Goal: Task Accomplishment & Management: Complete application form

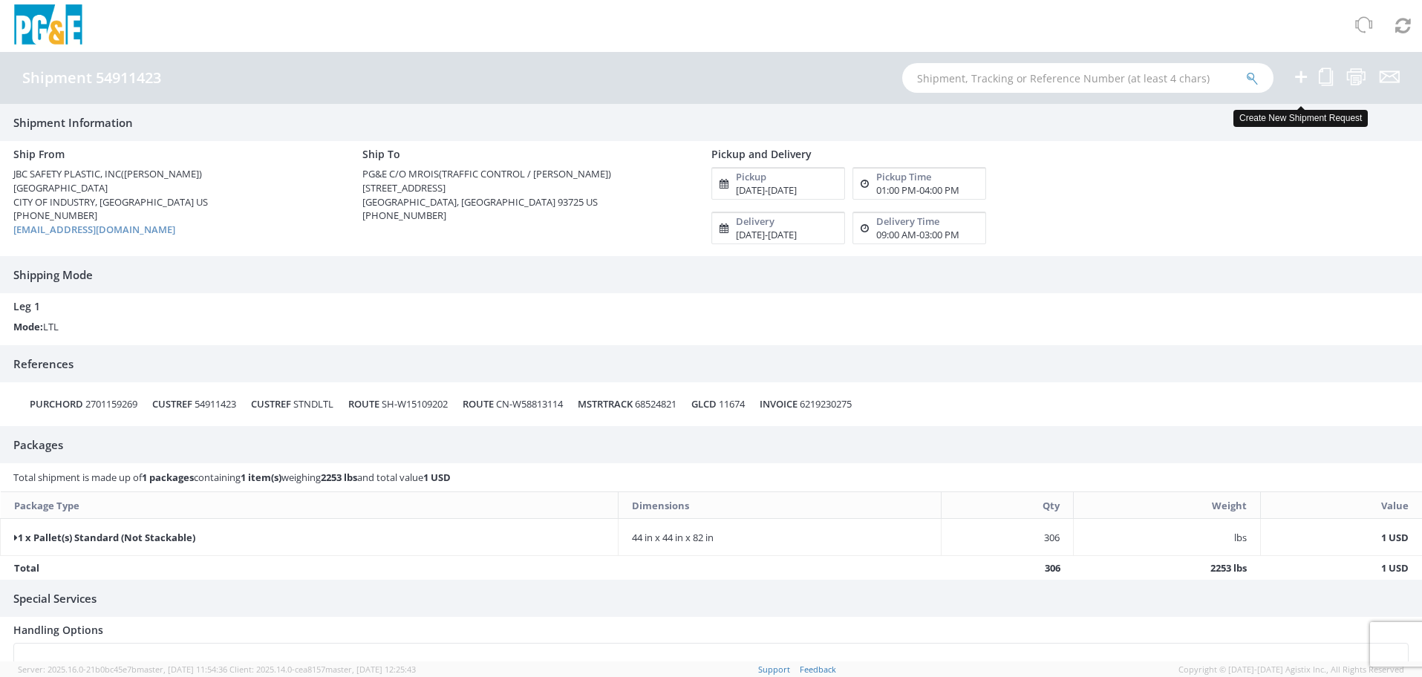
click at [1298, 80] on icon at bounding box center [1301, 77] width 18 height 19
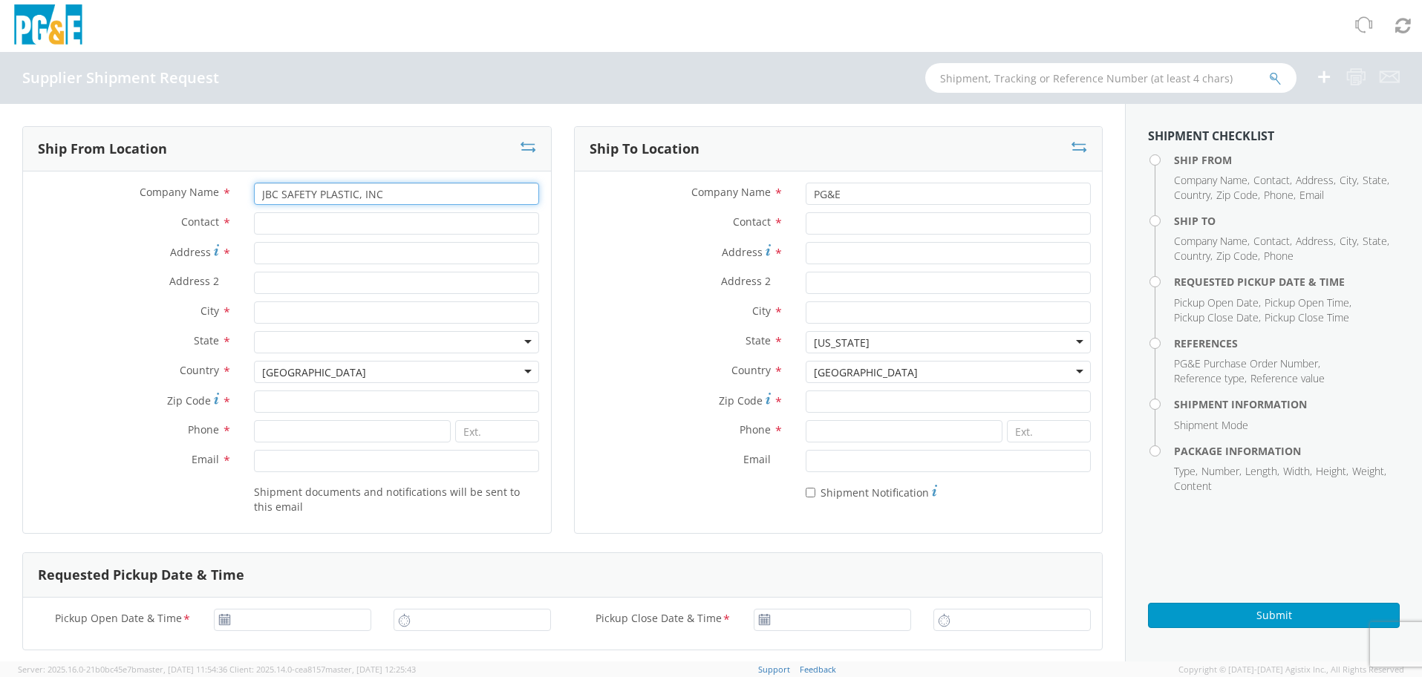
type input "JBC SAFETY PLASTIC, INC"
type input "G"
type input "[PERSON_NAME]"
type input "24300 CLAWITER RD"
type input "H"
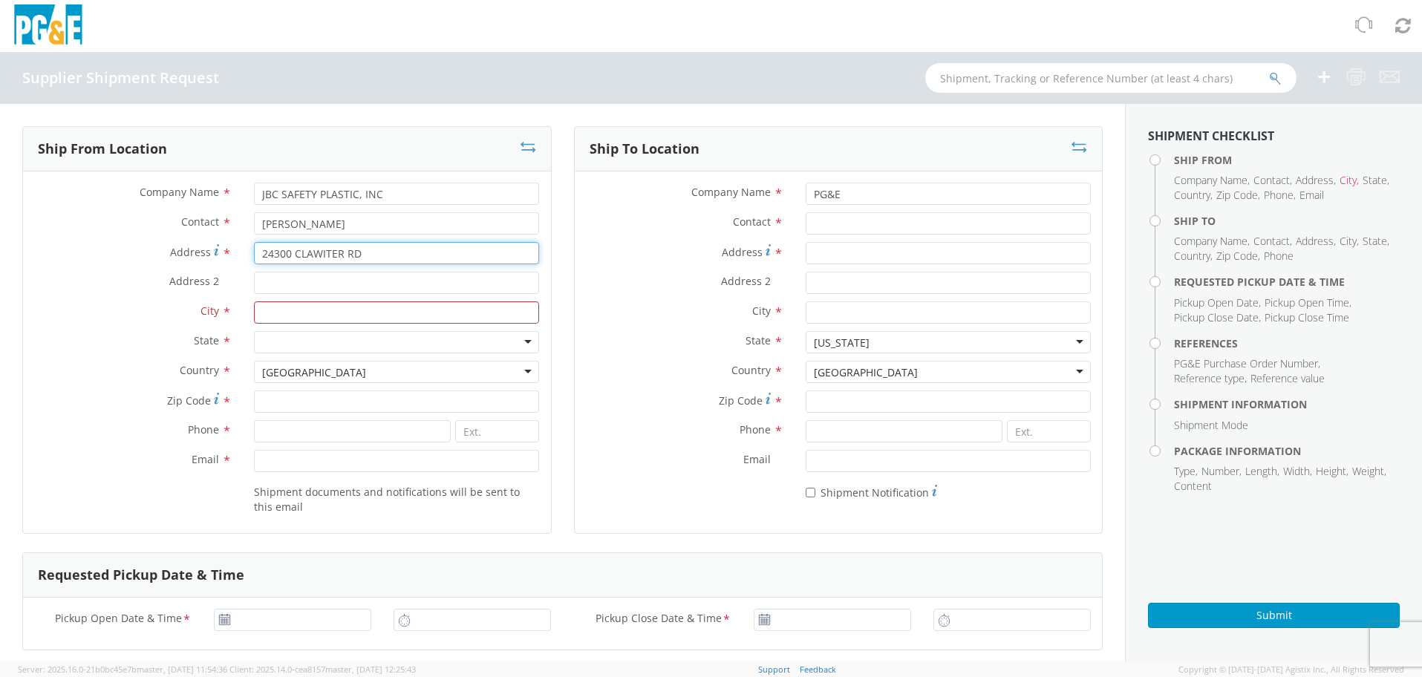
drag, startPoint x: 117, startPoint y: 216, endPoint x: 91, endPoint y: 212, distance: 27.0
click at [91, 212] on div "Company Name * JBC SAFETY PLASTIC, INC Contact * [PERSON_NAME] Address * 24300 …" at bounding box center [287, 352] width 528 height 339
type input "[GEOGRAPHIC_DATA]"
type input "CITY OF INDUSTRY"
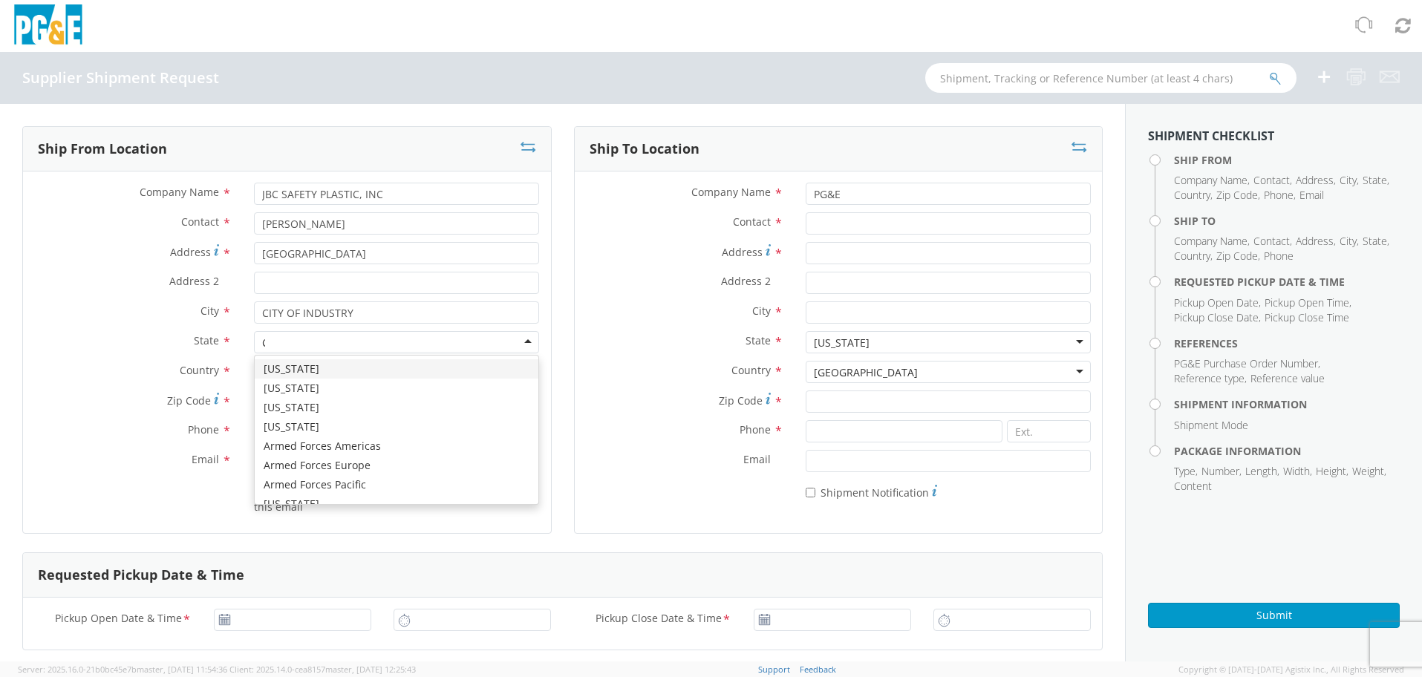
type input "CA"
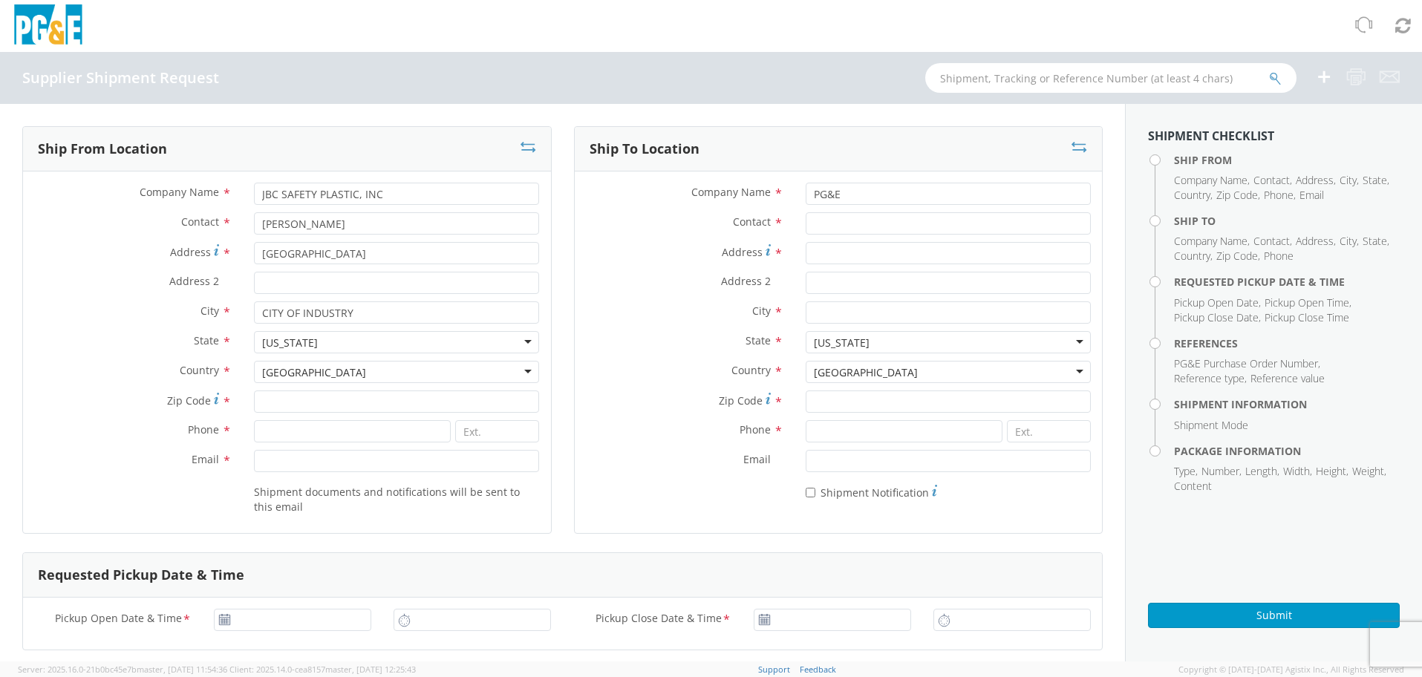
click at [310, 417] on div "Zip Code *" at bounding box center [287, 406] width 528 height 30
type input "91748"
type input "[PHONE_NUMBER]"
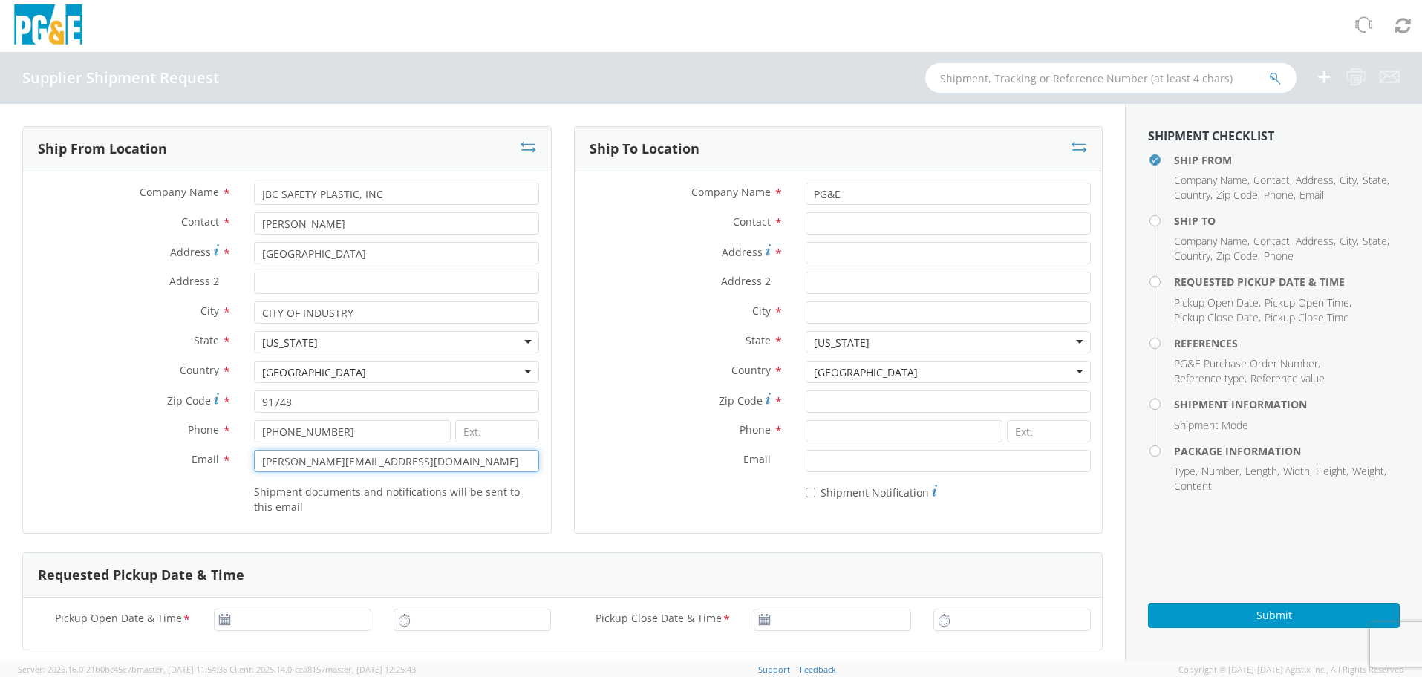
type input "[PERSON_NAME][EMAIL_ADDRESS][DOMAIN_NAME]"
click at [614, 400] on label "Zip Code *" at bounding box center [685, 401] width 220 height 20
click at [806, 400] on input "Zip Code *" at bounding box center [948, 402] width 285 height 22
click at [834, 227] on input "Contact *" at bounding box center [948, 223] width 285 height 22
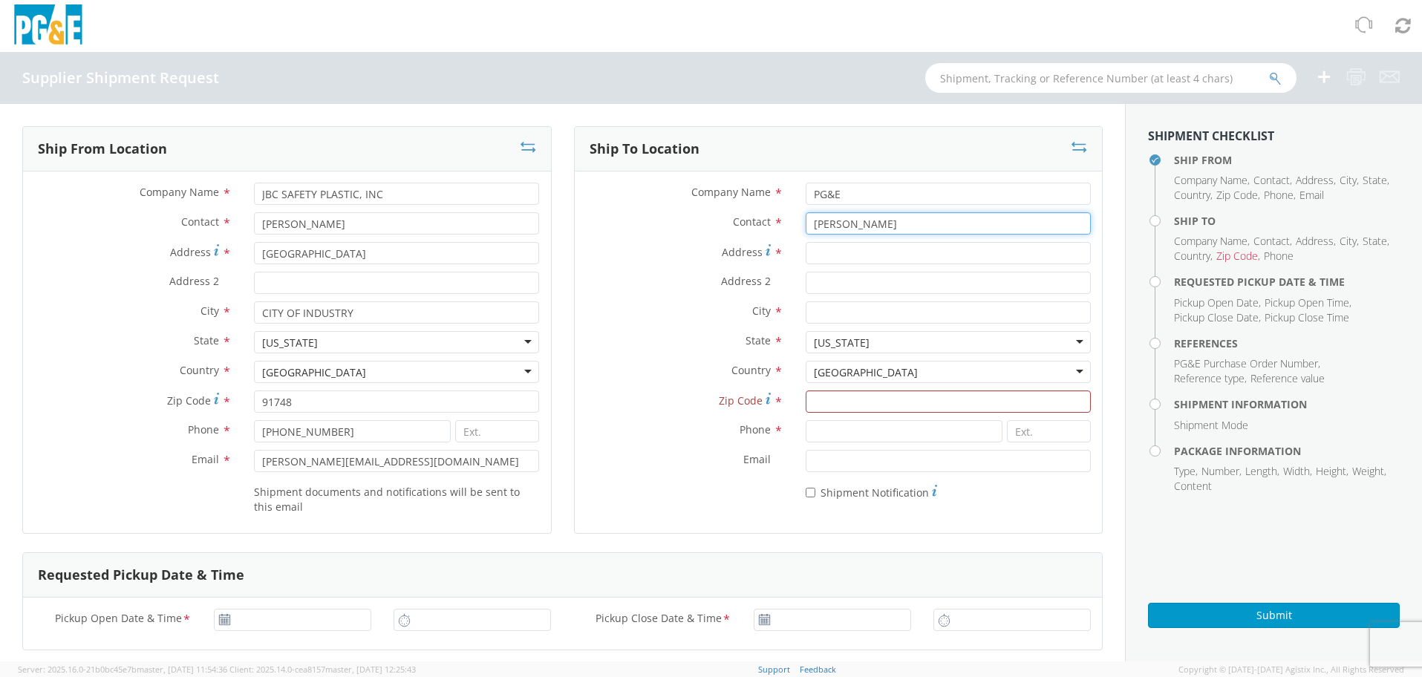
type input "[PERSON_NAME]"
type input "PG&E C/O MROIS"
click at [633, 290] on label "Address 2 *" at bounding box center [685, 281] width 220 height 19
click at [806, 290] on input "Address 2 *" at bounding box center [948, 283] width 285 height 22
type input "24300 CLAWITER RD"
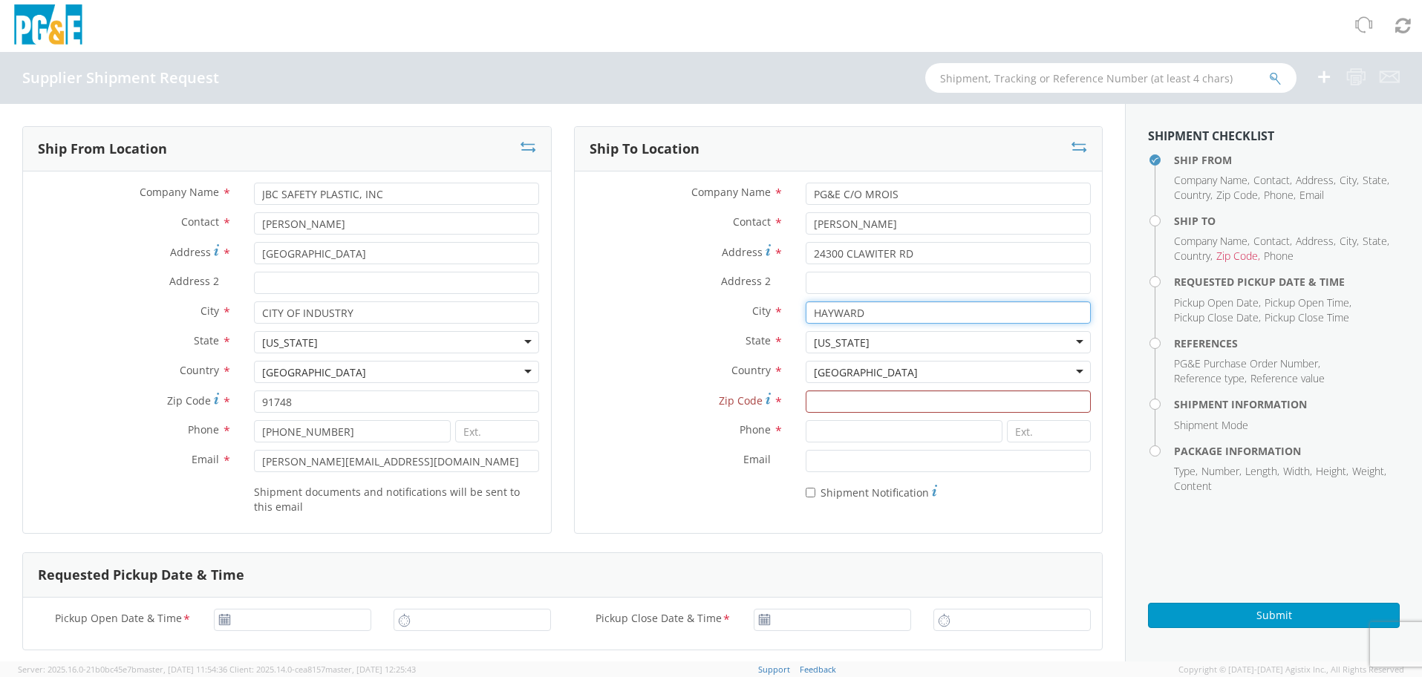
type input "HAYWARD"
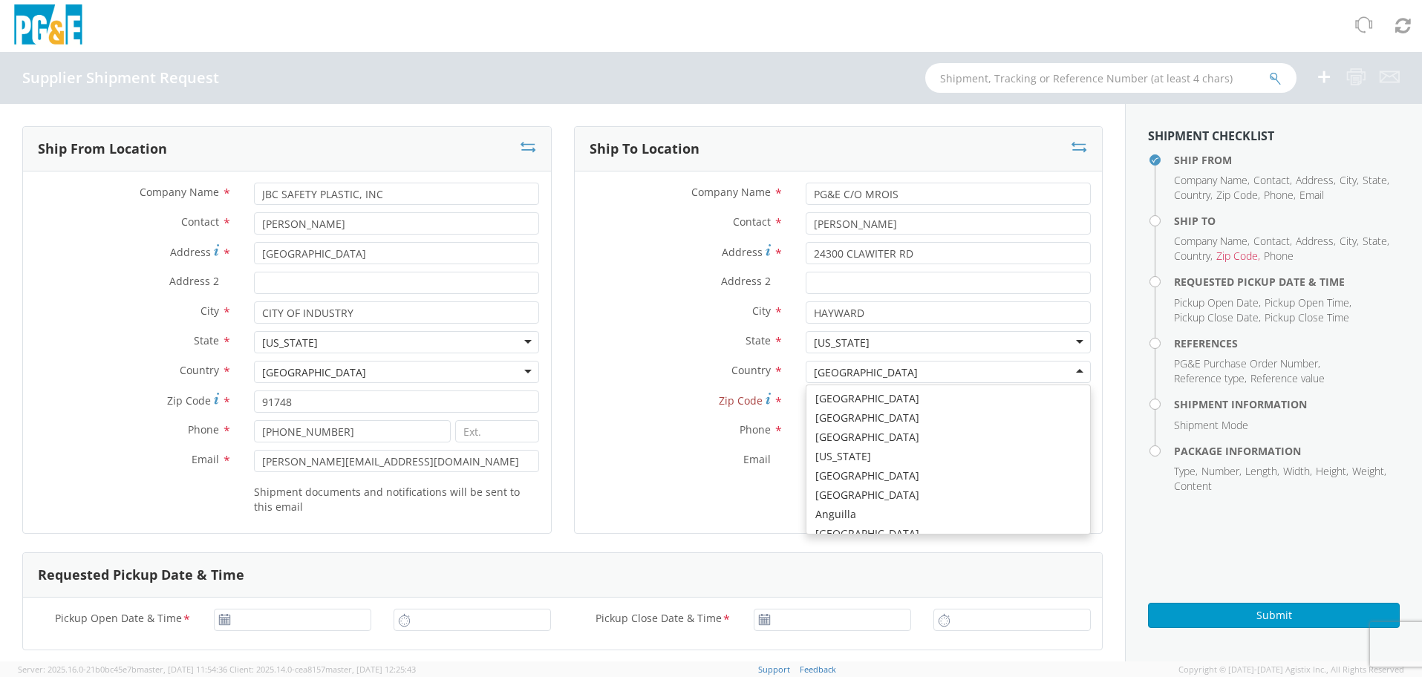
scroll to position [3743, 0]
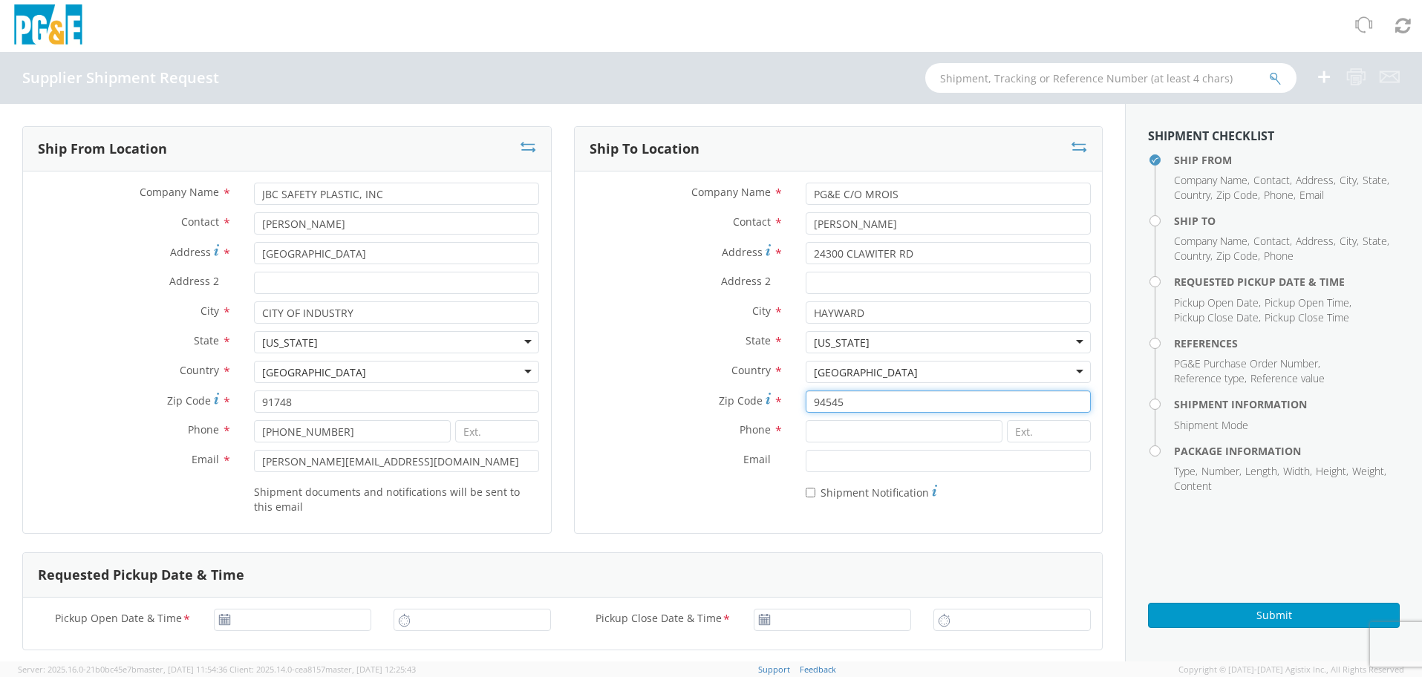
type input "94545"
type input "[PHONE_NUMBER]"
click at [608, 381] on div "Country * [GEOGRAPHIC_DATA] [GEOGRAPHIC_DATA] [GEOGRAPHIC_DATA] [GEOGRAPHIC_DAT…" at bounding box center [839, 372] width 528 height 22
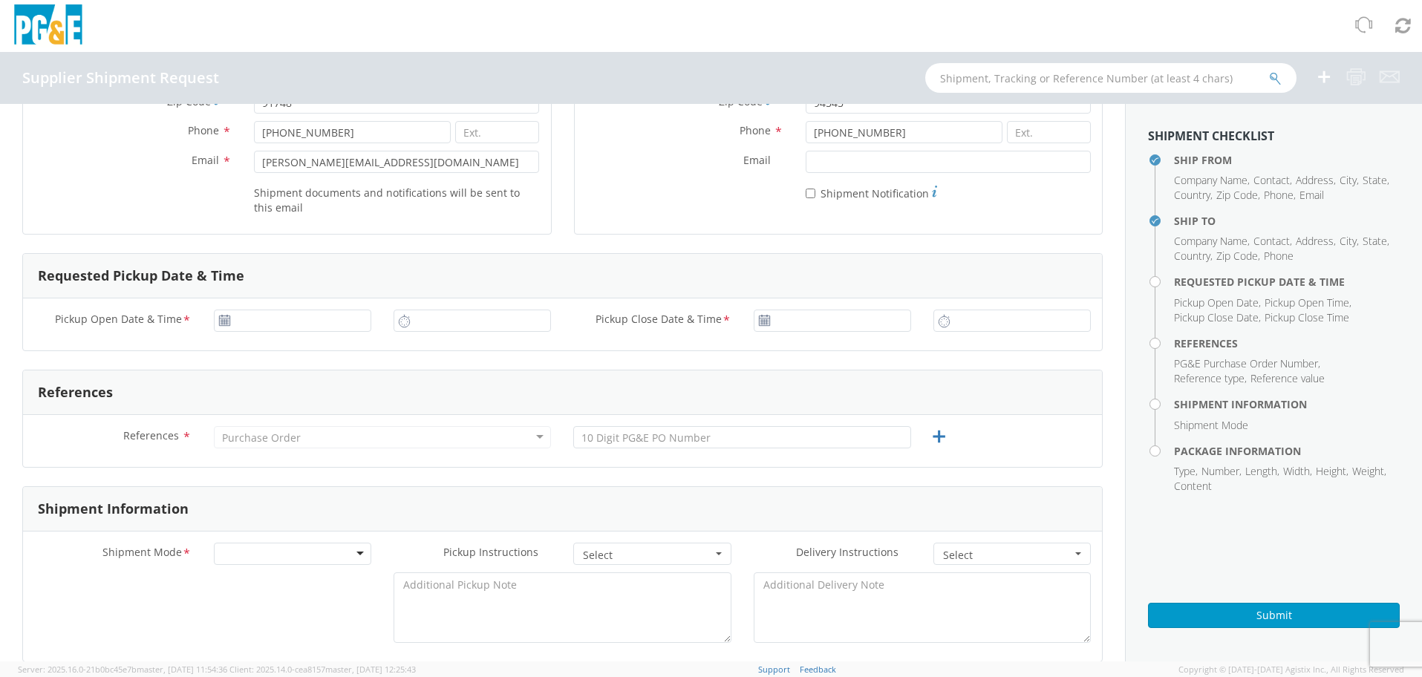
scroll to position [300, 0]
type input "[DATE]"
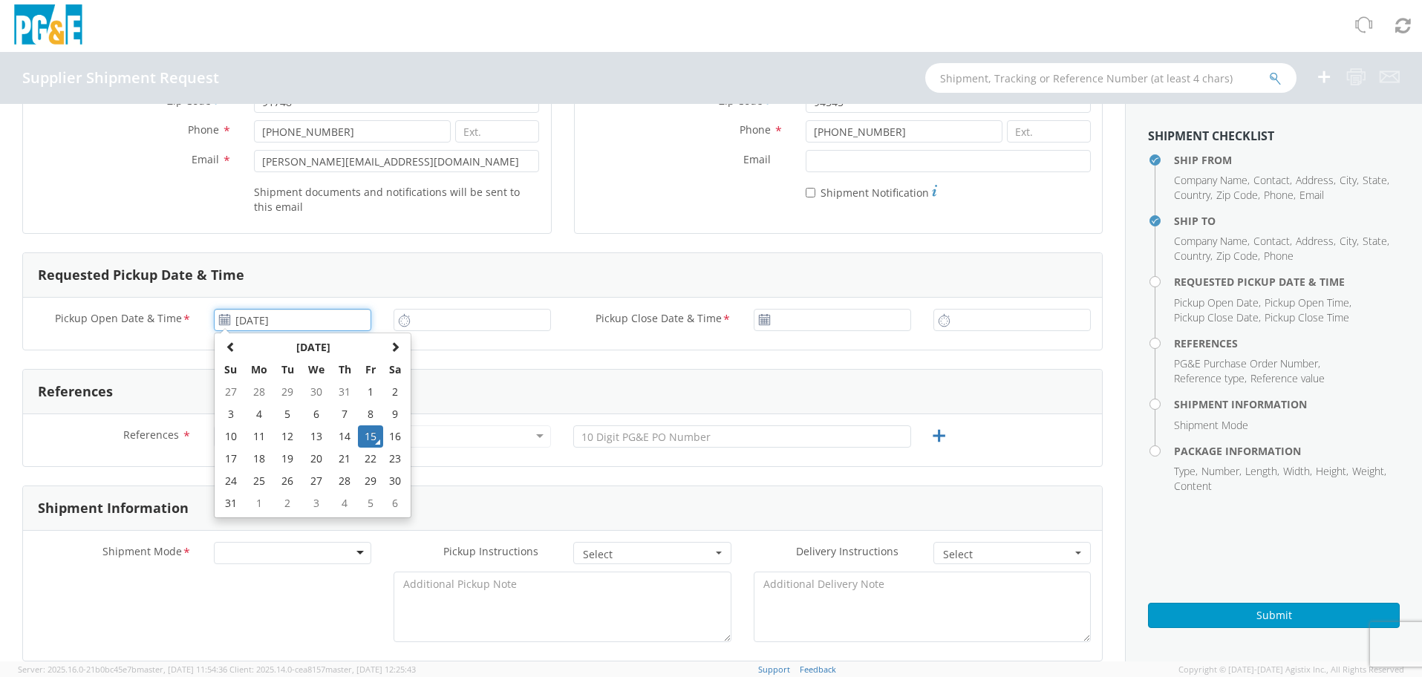
click at [241, 324] on input "[DATE]" at bounding box center [292, 320] width 157 height 22
click at [371, 437] on td "15" at bounding box center [370, 436] width 25 height 22
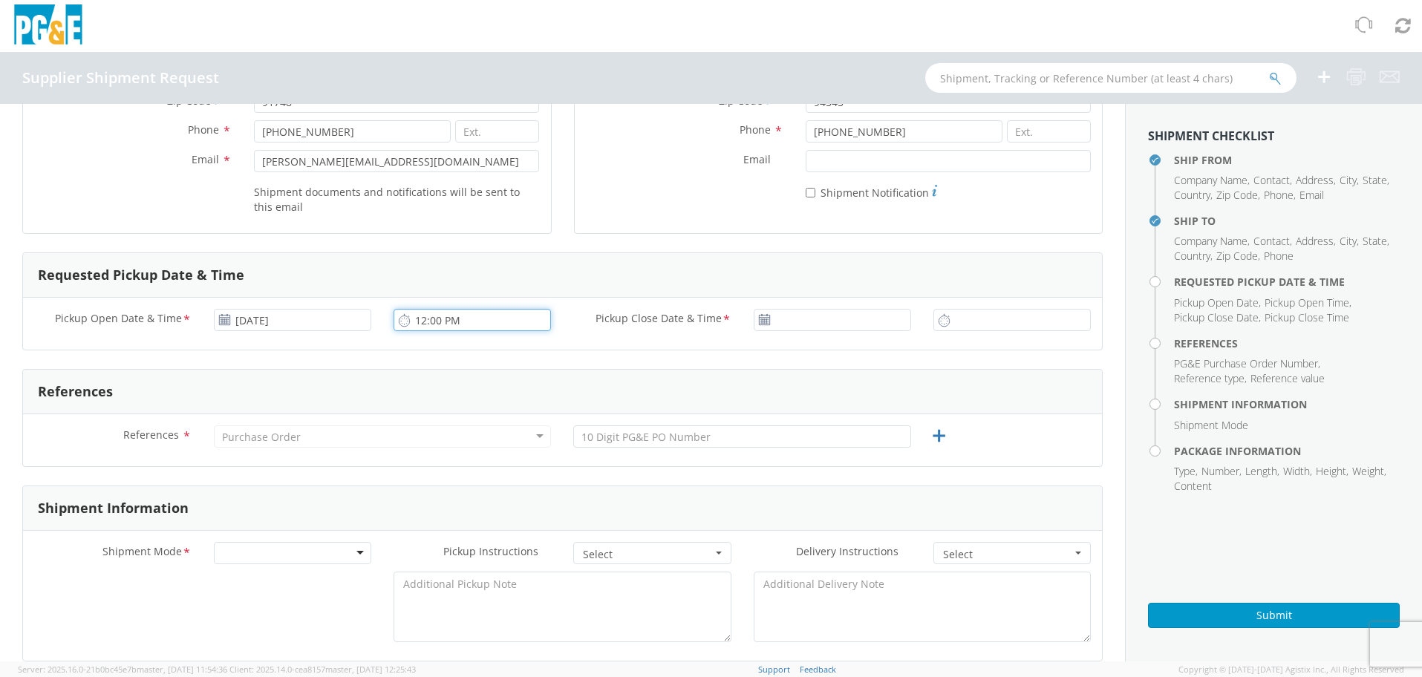
click at [417, 323] on input "12:00 PM" at bounding box center [472, 320] width 157 height 22
type input "1:00 PM"
click at [696, 348] on div "Pickup Open Date & Time * [DATE] 1:00 PM Pickup Close Date & Time *" at bounding box center [562, 324] width 1079 height 52
type input "[DATE]"
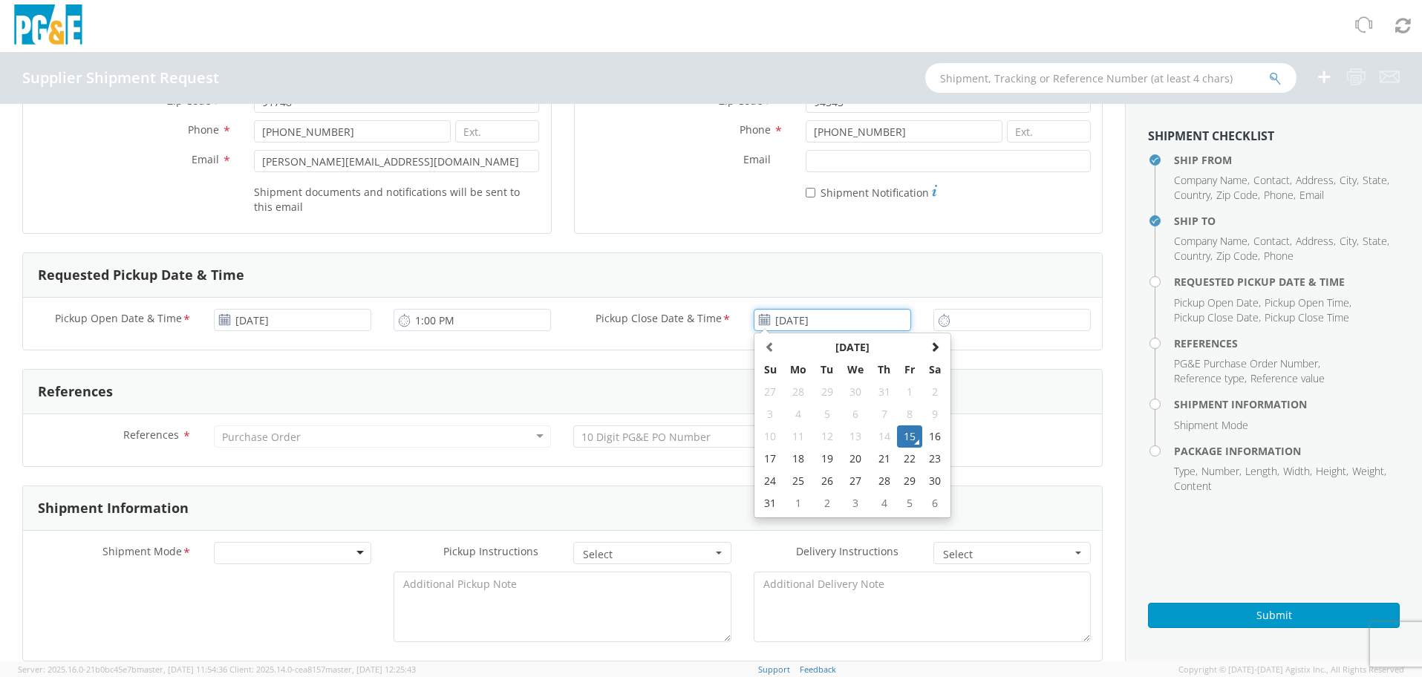
click at [806, 322] on input "[DATE]" at bounding box center [832, 320] width 157 height 22
click at [904, 431] on td "15" at bounding box center [909, 436] width 25 height 22
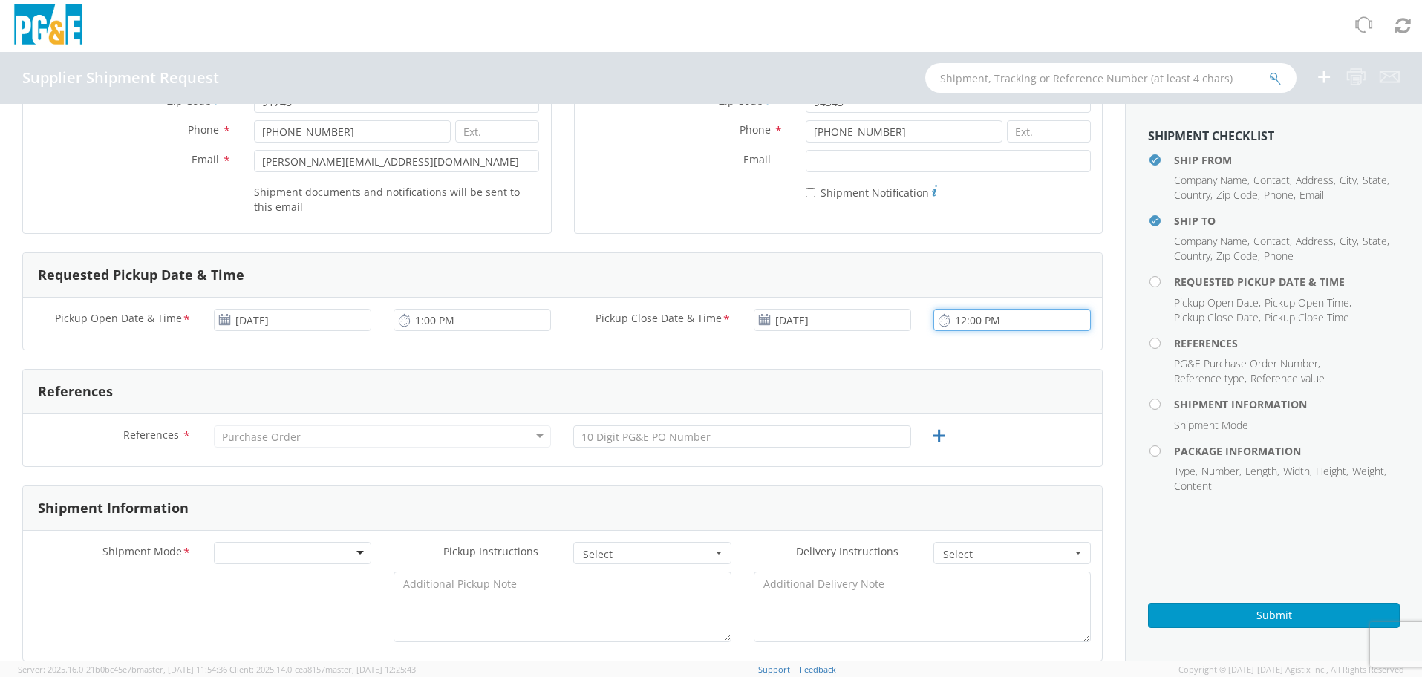
click at [960, 322] on input "12:00 PM" at bounding box center [1011, 320] width 157 height 22
type input "4:00 PM"
click at [748, 367] on form "Ship From Location Company Name * JBC SAFETY PLASTIC, INC Contact * [PERSON_NAM…" at bounding box center [562, 674] width 1080 height 1697
click at [261, 441] on div "Purchase Order" at bounding box center [261, 437] width 79 height 15
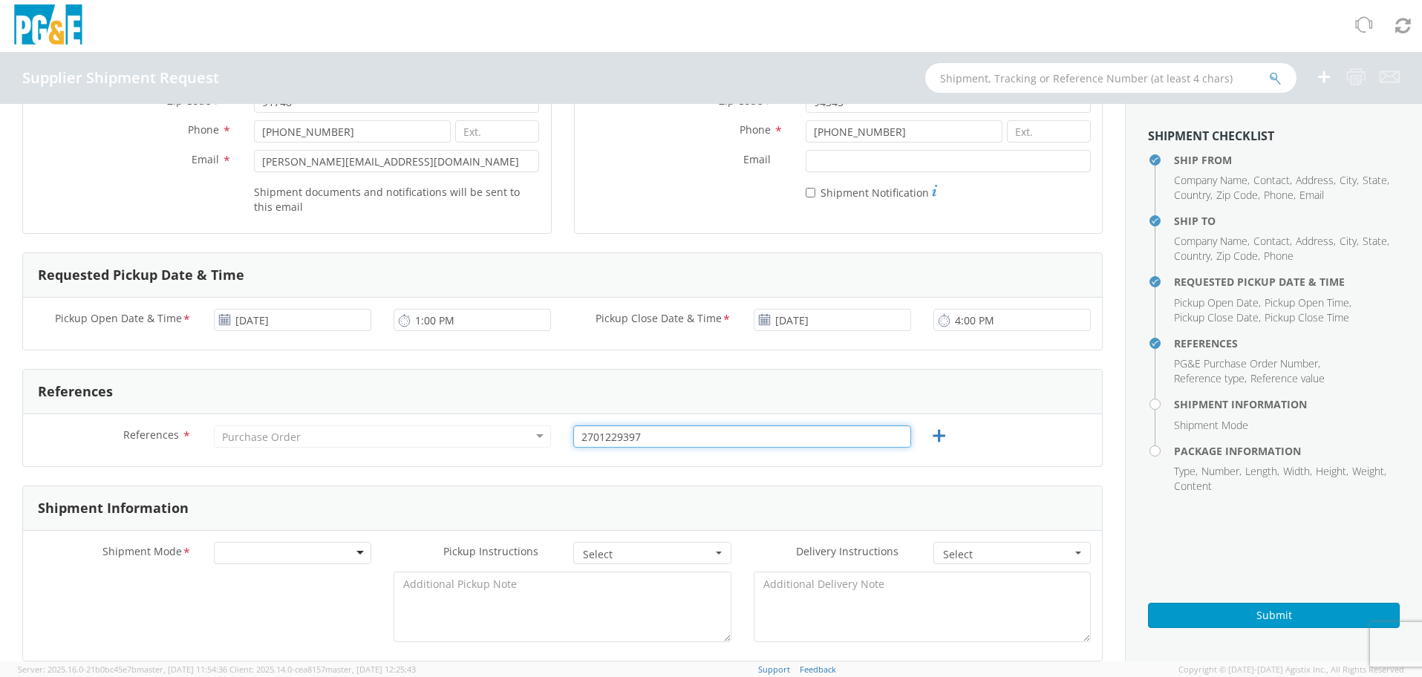
type input "2701229397"
click at [615, 555] on span "Select" at bounding box center [647, 554] width 128 height 15
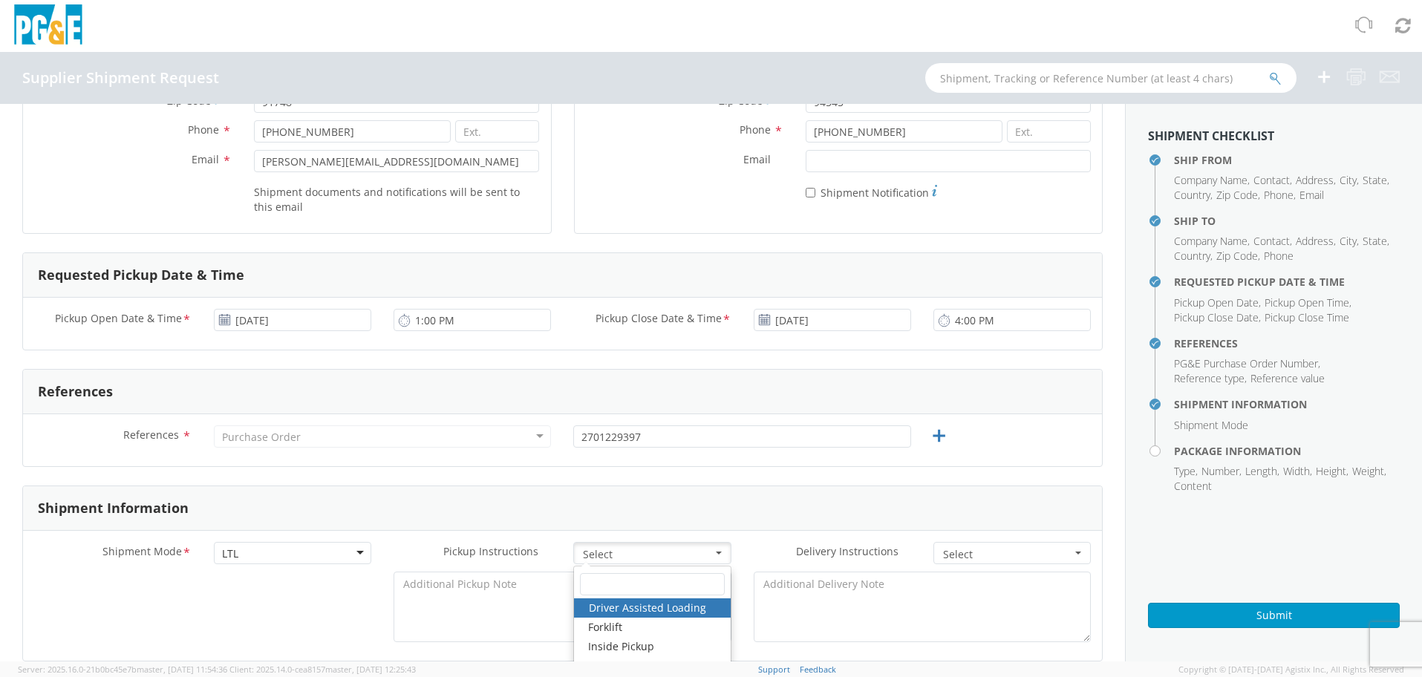
click at [590, 506] on div "Shipment Information" at bounding box center [562, 508] width 1079 height 45
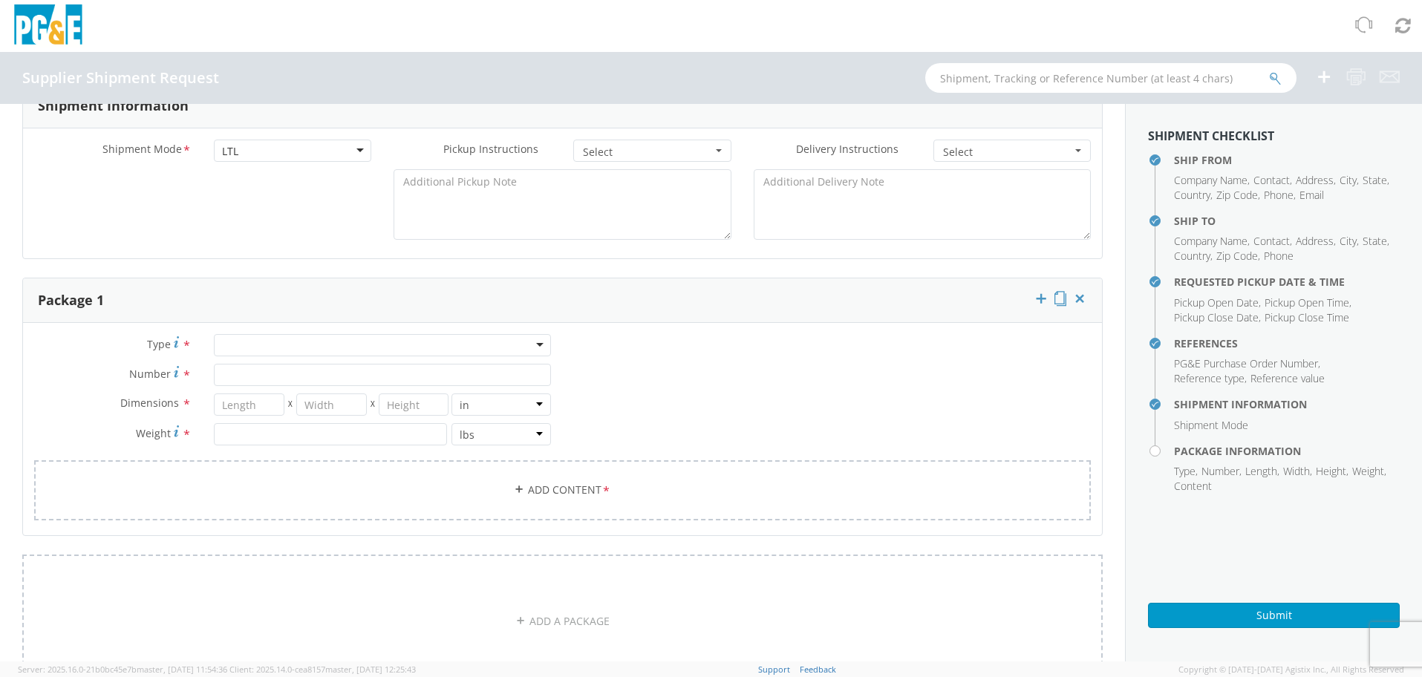
scroll to position [705, 0]
click at [279, 345] on div at bounding box center [382, 343] width 337 height 22
type input "P"
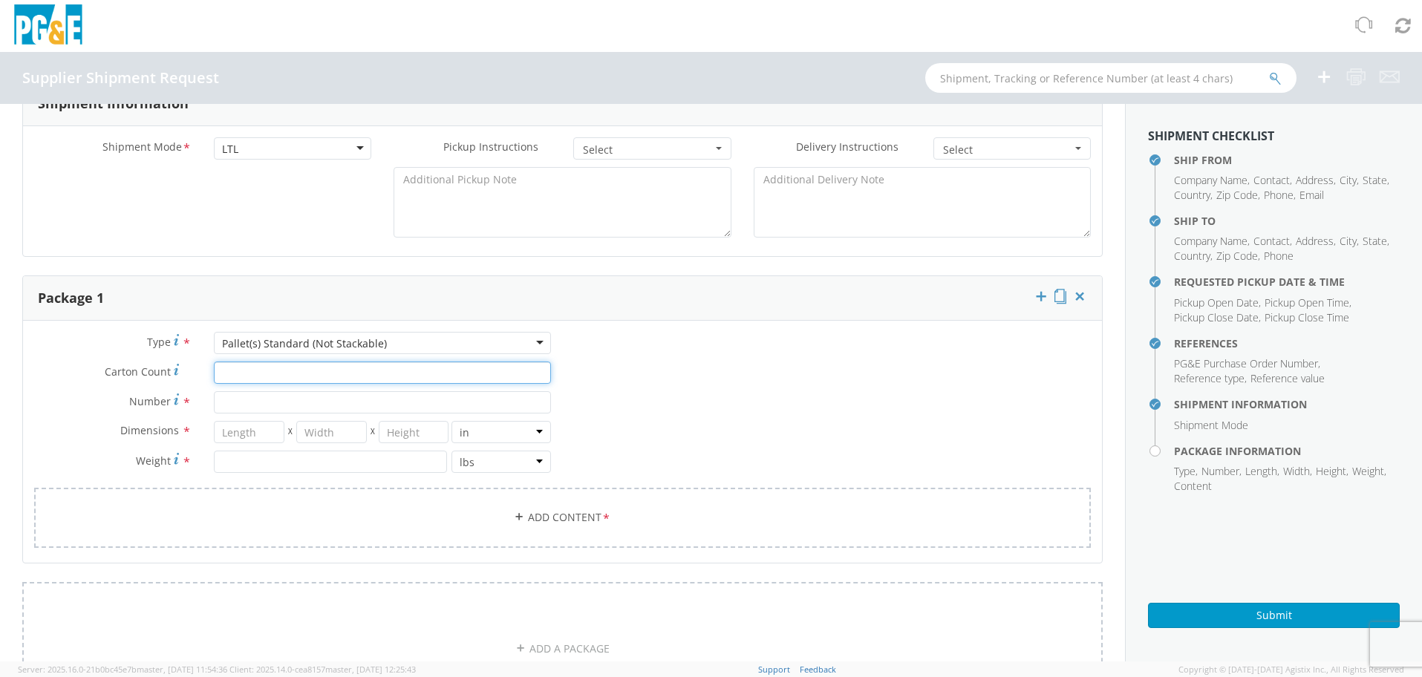
click at [250, 375] on input "Carton Count *" at bounding box center [382, 373] width 337 height 22
type input "1"
click at [264, 400] on input "Number *" at bounding box center [382, 402] width 337 height 22
type input "1"
click at [255, 425] on input "number" at bounding box center [249, 432] width 71 height 22
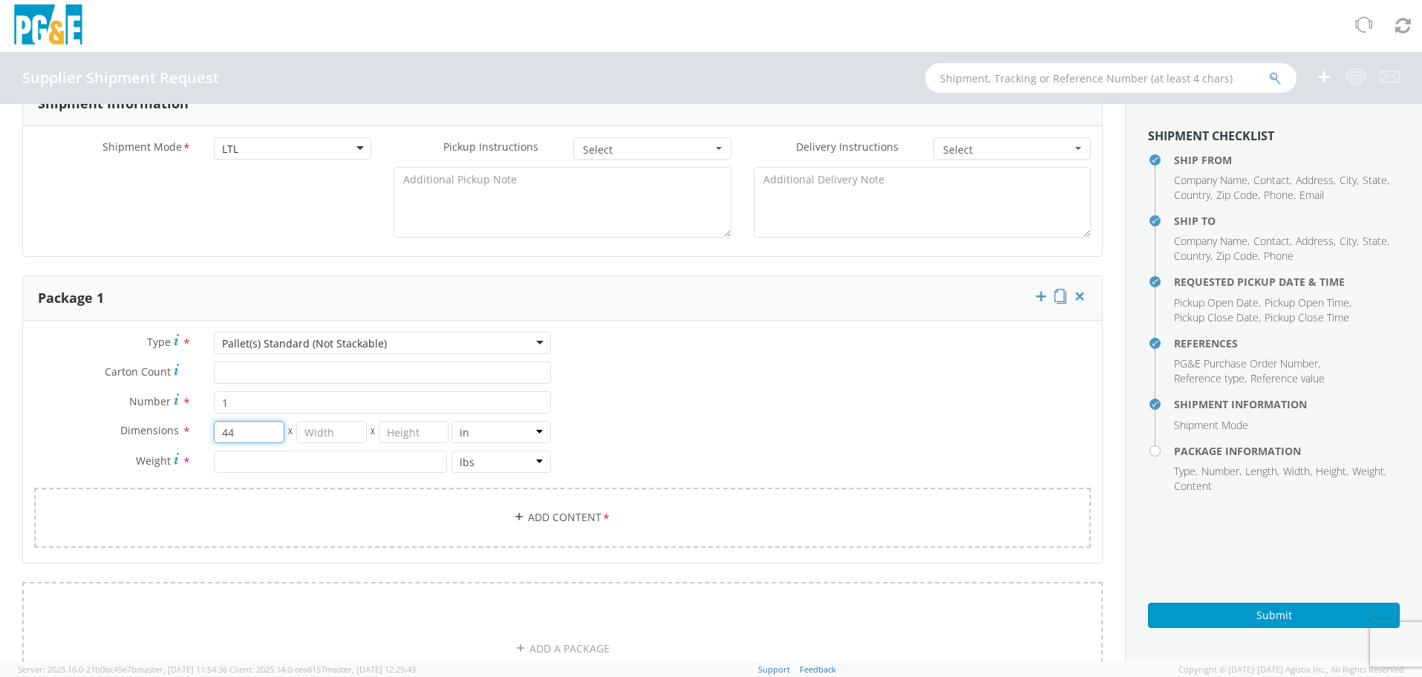
type input "44"
type input "82"
type input "2300"
click at [560, 515] on link "Add Content *" at bounding box center [562, 518] width 1057 height 60
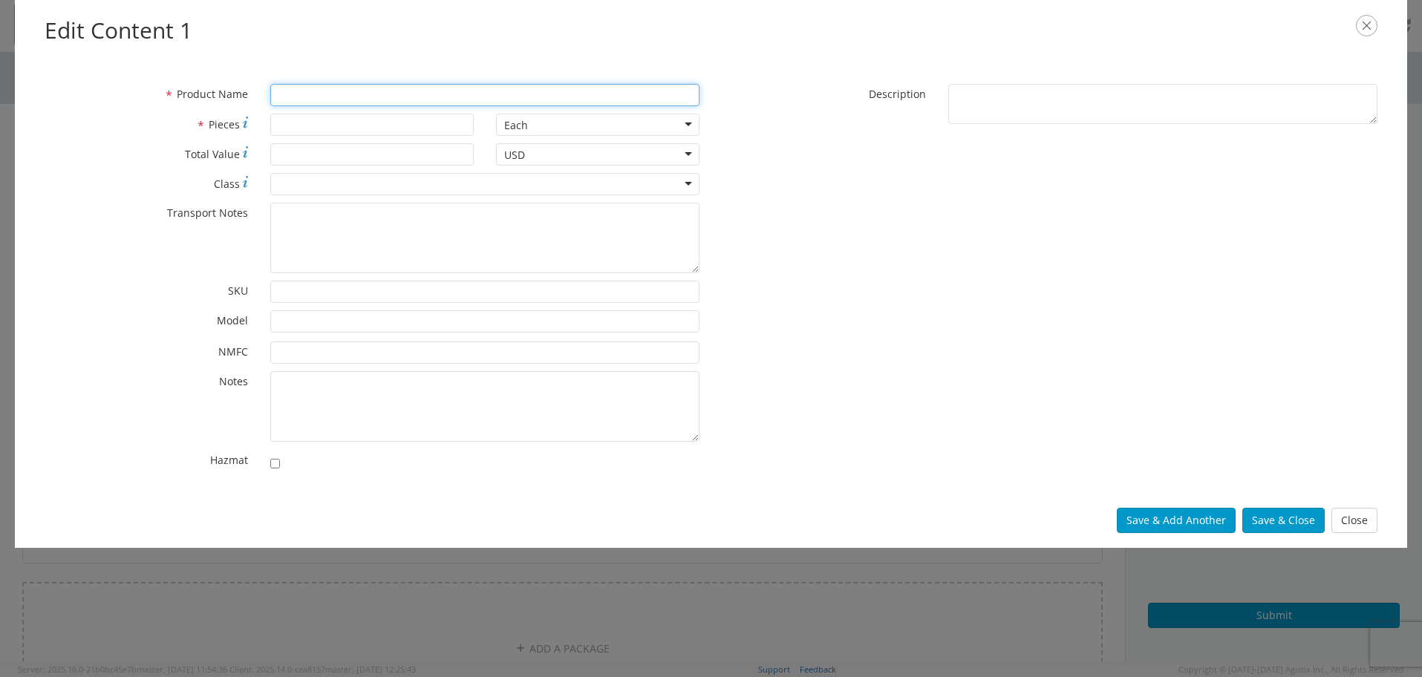
click at [283, 86] on input "* Product Name" at bounding box center [484, 95] width 429 height 22
type input "TRAFFIC SAFETY PLASTIC CONES"
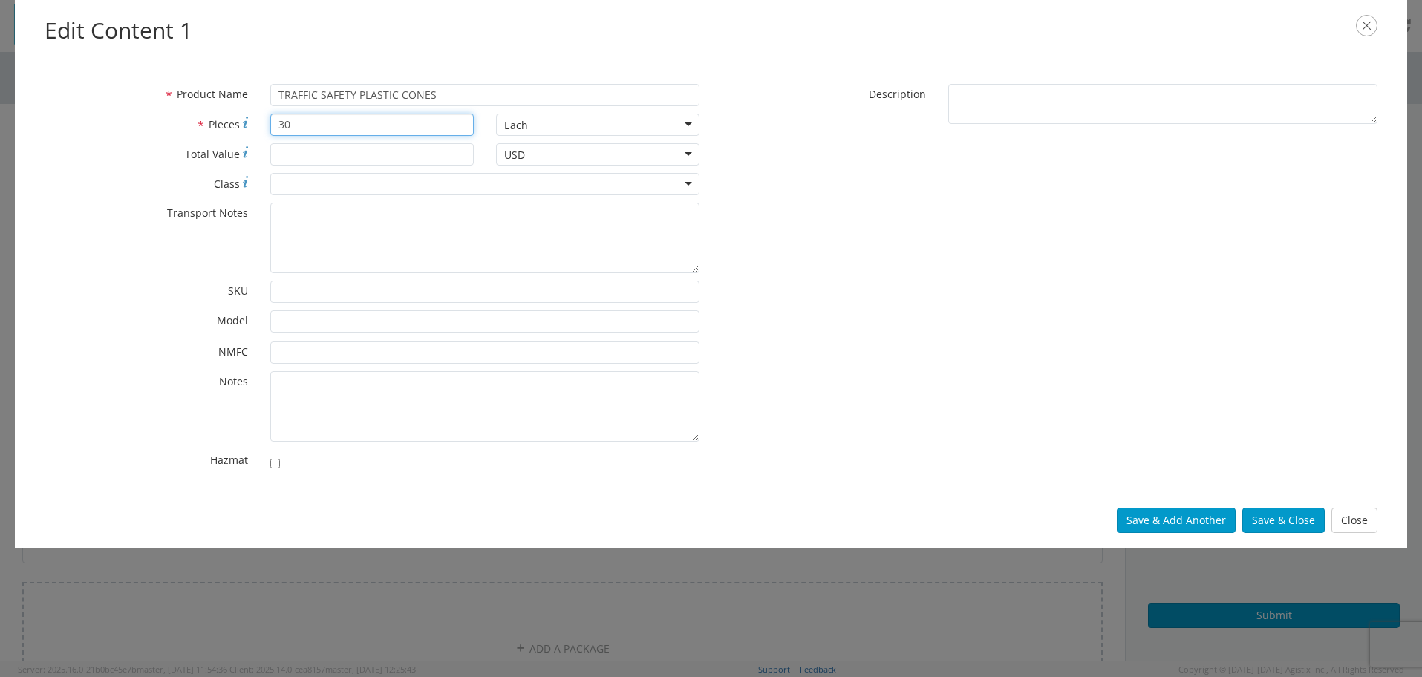
type input "306"
click at [1289, 518] on button "Save & Close" at bounding box center [1283, 520] width 82 height 25
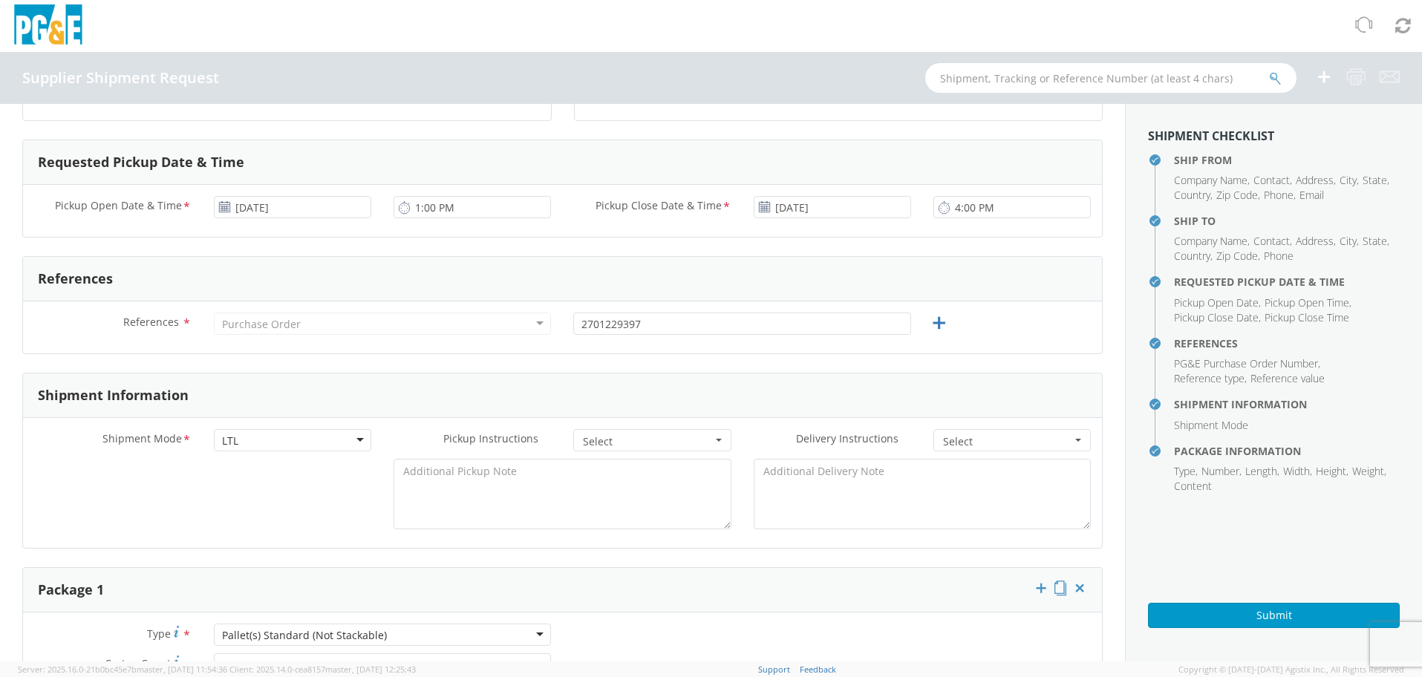
scroll to position [431, 0]
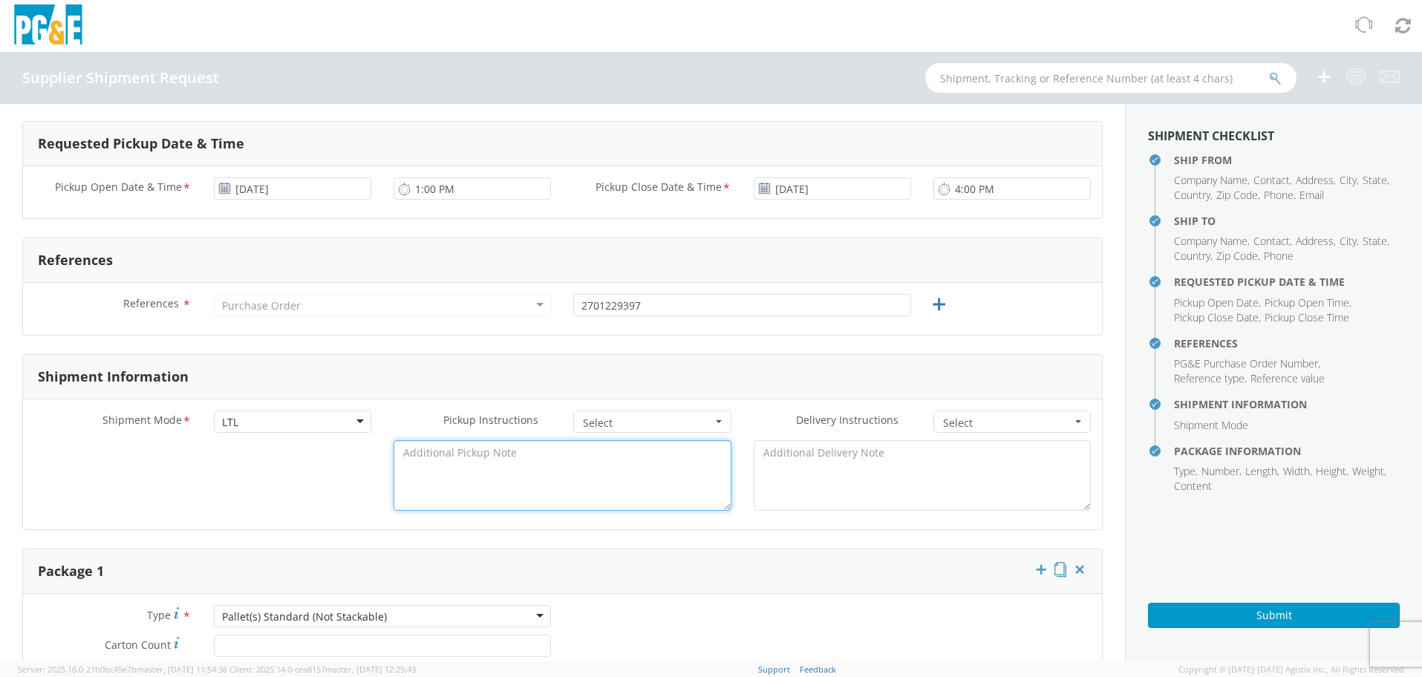
click at [516, 460] on textarea at bounding box center [562, 475] width 337 height 71
type textarea "SO#200728"
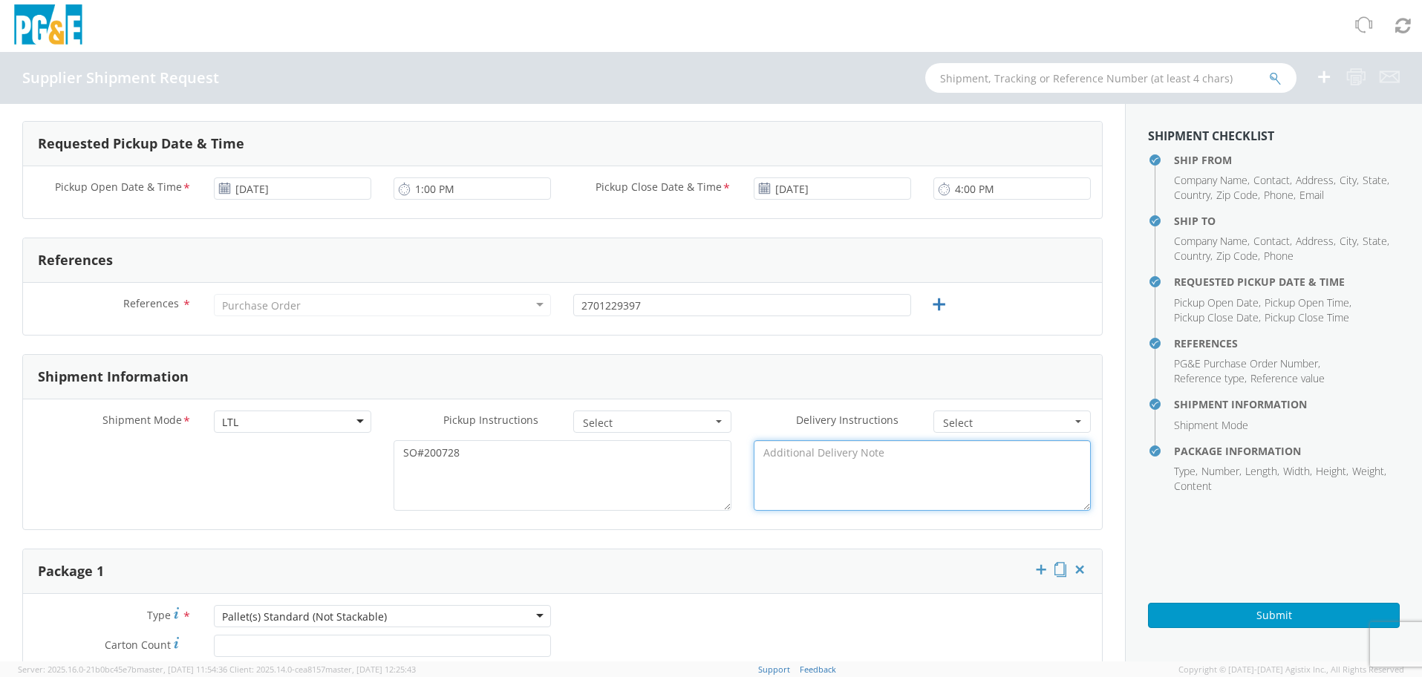
click at [864, 457] on textarea at bounding box center [922, 475] width 337 height 71
type textarea "PO#2701229397 / REF# S5488644"
click at [750, 523] on div "Shipment Mode * LTL LTL LTL Small Package TL Pickup Instructions * Select Drive…" at bounding box center [562, 464] width 1079 height 130
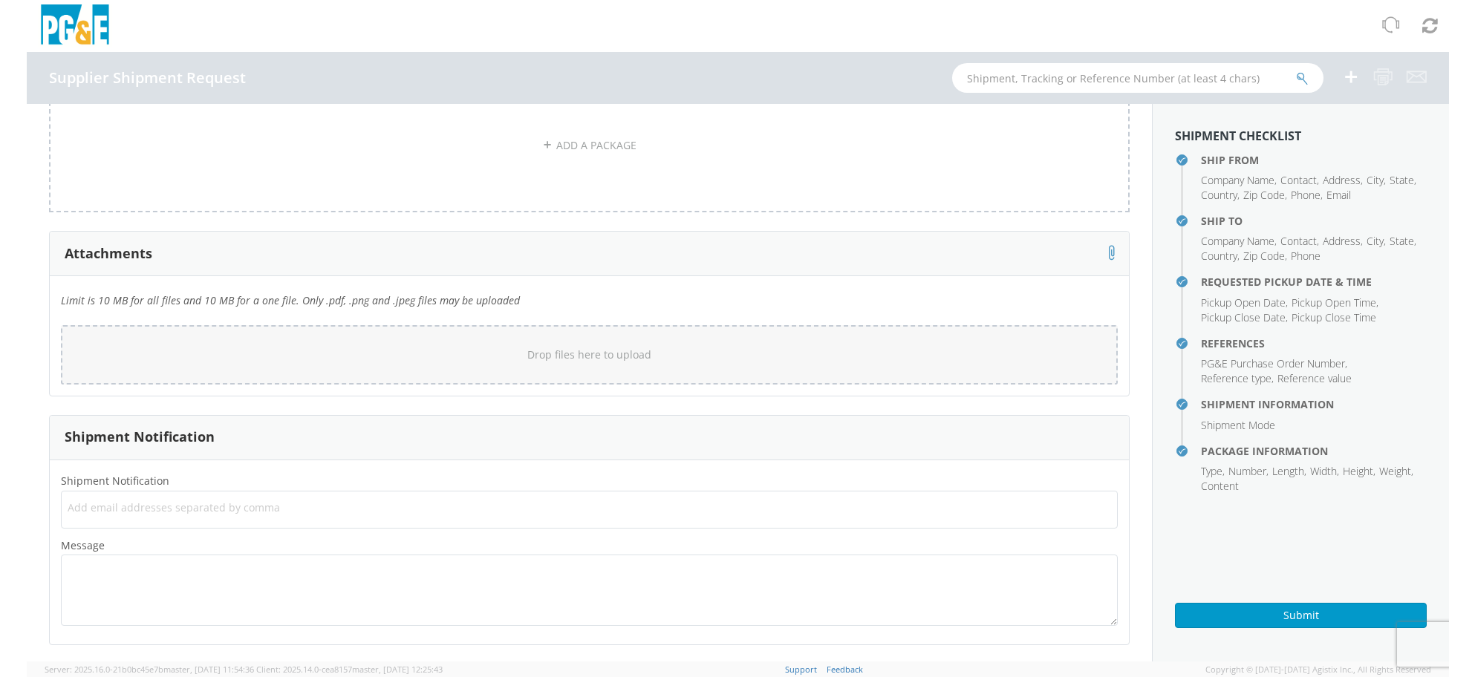
scroll to position [1296, 0]
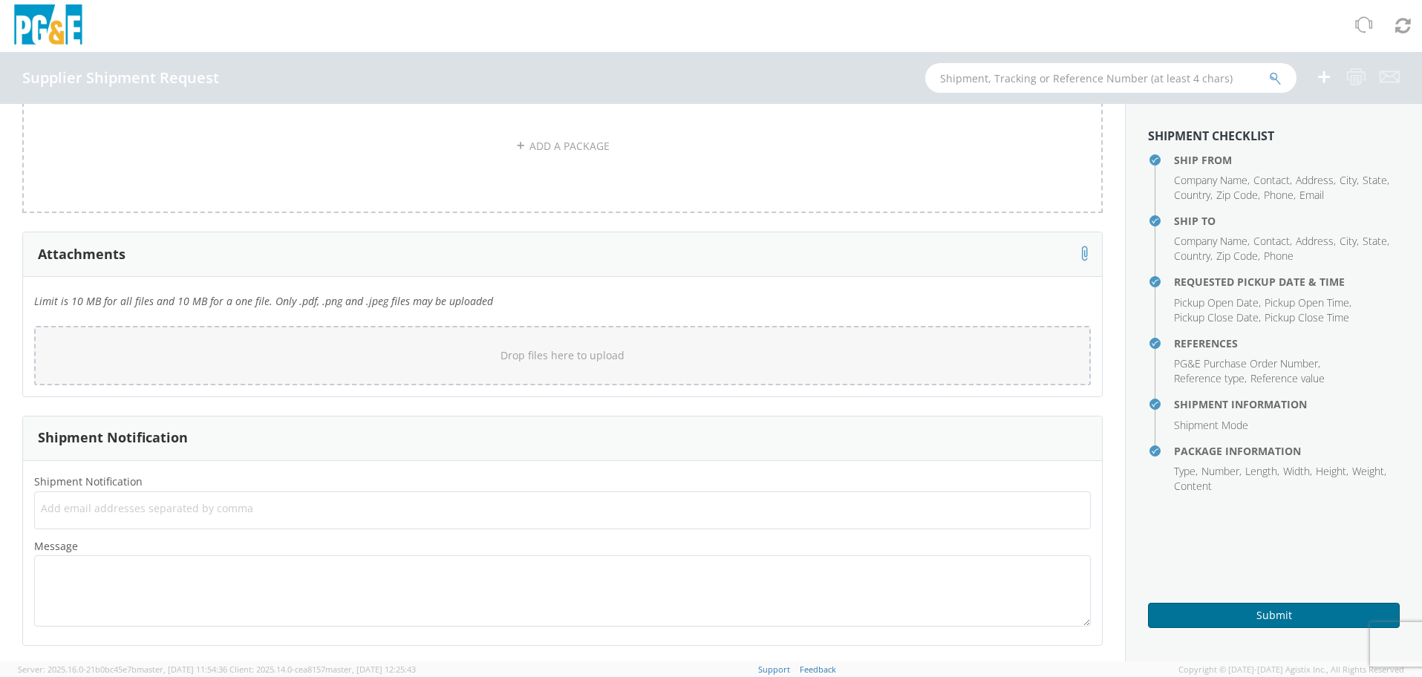
click at [1220, 619] on button "Submit" at bounding box center [1274, 615] width 252 height 25
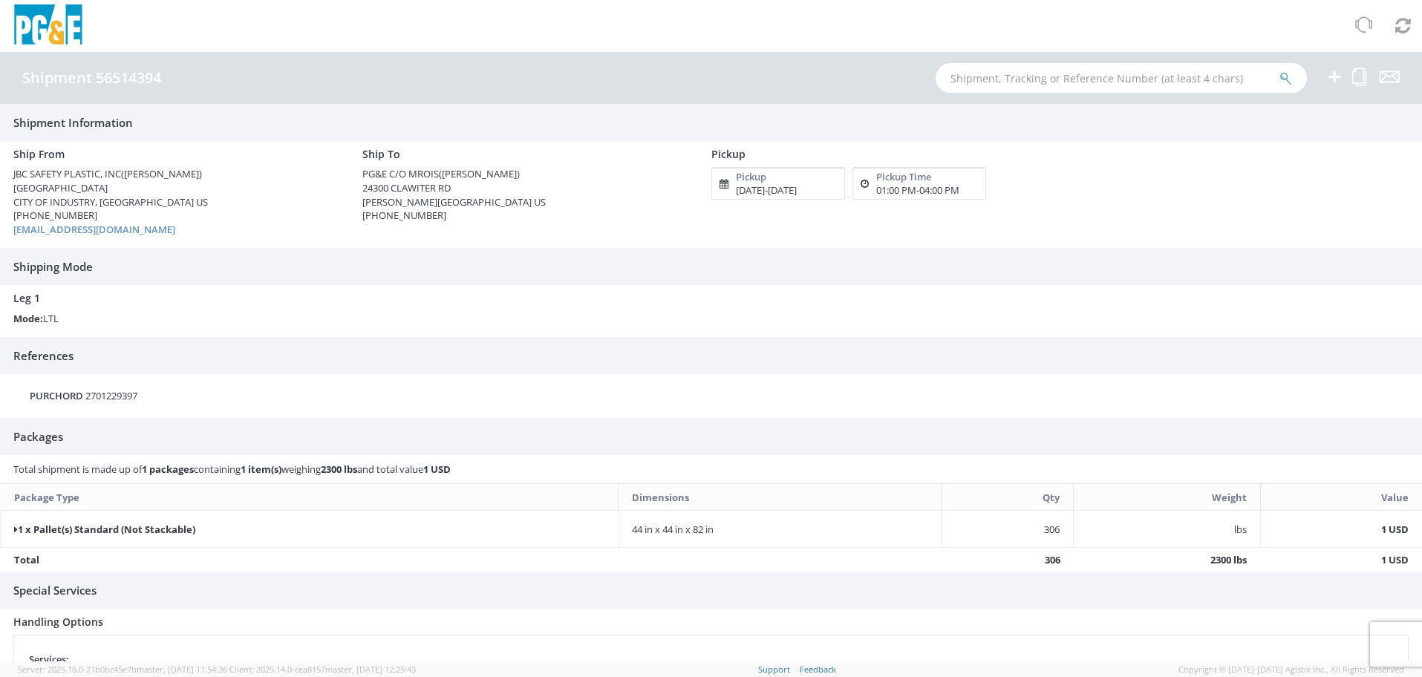
drag, startPoint x: 182, startPoint y: 76, endPoint x: 45, endPoint y: 78, distance: 137.4
click at [25, 78] on div "Shipment 56514394" at bounding box center [711, 78] width 1422 height 52
click at [42, 78] on h4 "Shipment 56514394" at bounding box center [91, 78] width 139 height 16
click at [158, 79] on div "Shipment 56514394" at bounding box center [711, 78] width 1422 height 52
drag, startPoint x: 157, startPoint y: 79, endPoint x: 166, endPoint y: 84, distance: 11.0
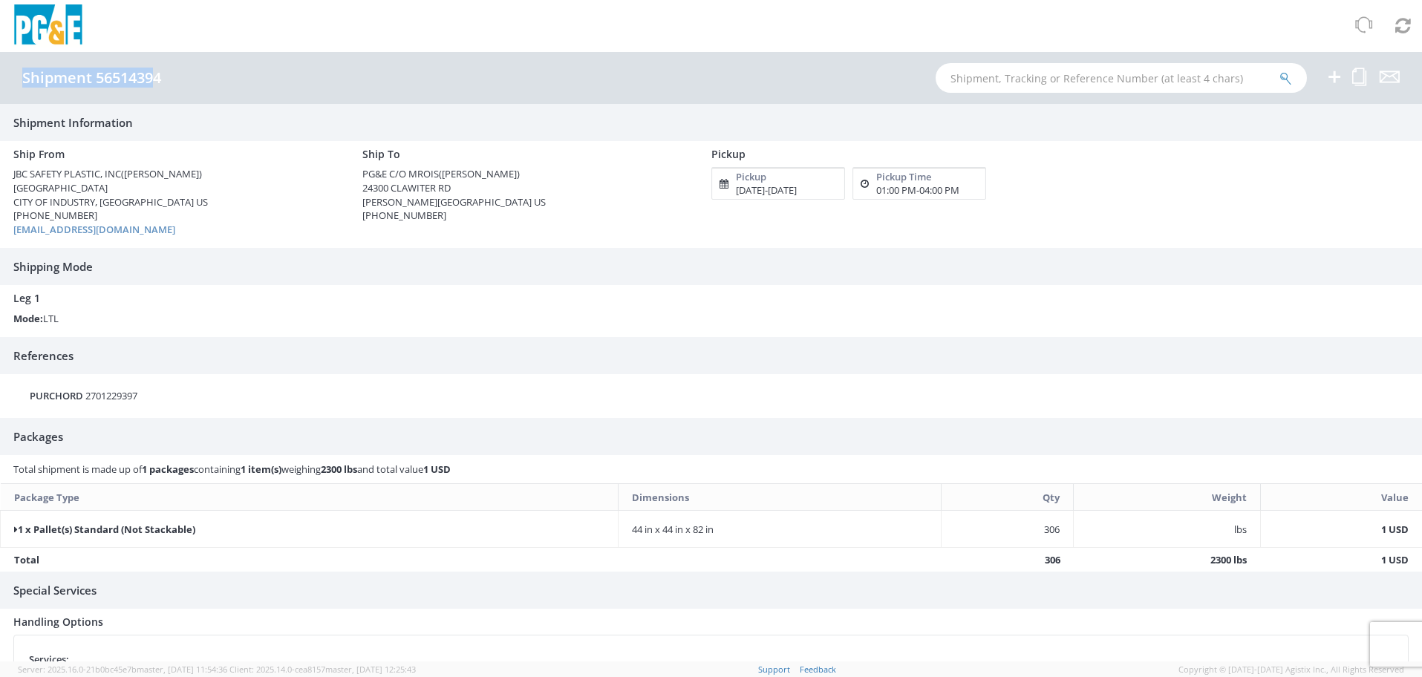
click at [179, 83] on div "Shipment 56514394" at bounding box center [711, 78] width 1422 height 52
click at [167, 83] on div "Shipment 56514394" at bounding box center [99, 78] width 154 height 16
click at [163, 78] on div "Shipment 56514394" at bounding box center [99, 78] width 154 height 16
copy h4 "Shipment 56514394"
